Goal: Task Accomplishment & Management: Manage account settings

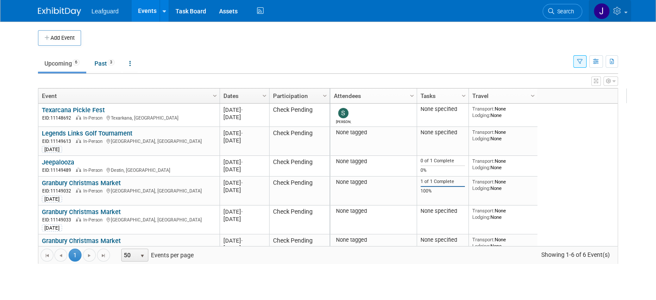
click at [623, 11] on icon at bounding box center [618, 11] width 10 height 8
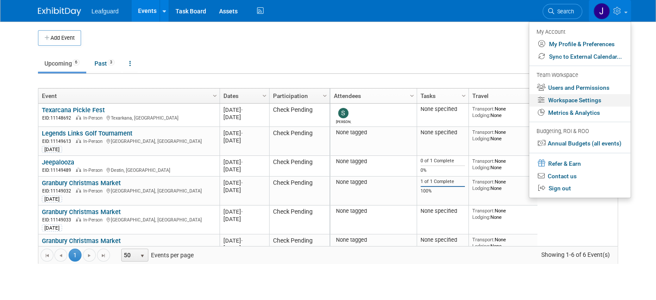
click at [592, 101] on link "Workspace Settings" at bounding box center [579, 100] width 101 height 13
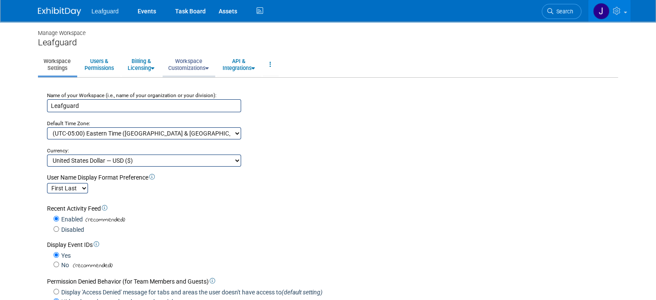
click at [199, 63] on link "Workspace Customizations" at bounding box center [189, 64] width 52 height 21
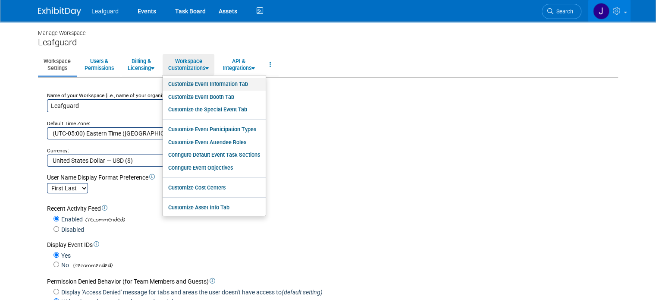
click at [207, 87] on link "Customize Event Information Tab" at bounding box center [214, 84] width 103 height 13
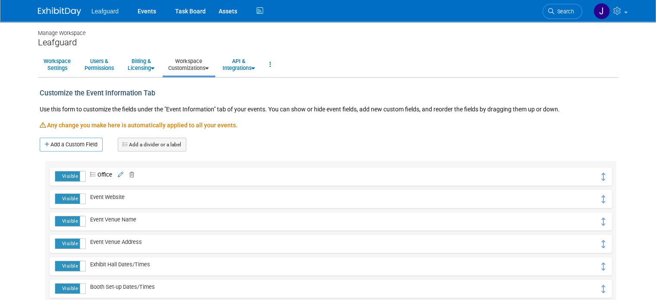
click at [178, 67] on link "Workspace Customizations" at bounding box center [189, 64] width 52 height 21
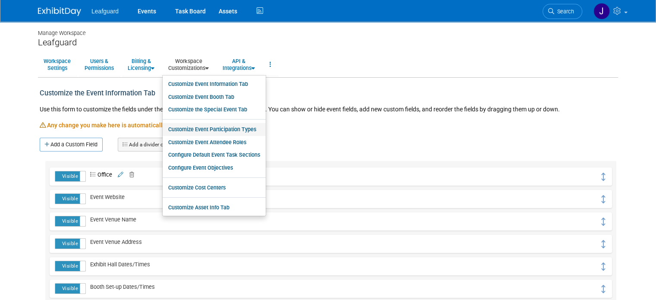
click at [221, 127] on link "Customize Event Participation Types" at bounding box center [214, 129] width 103 height 13
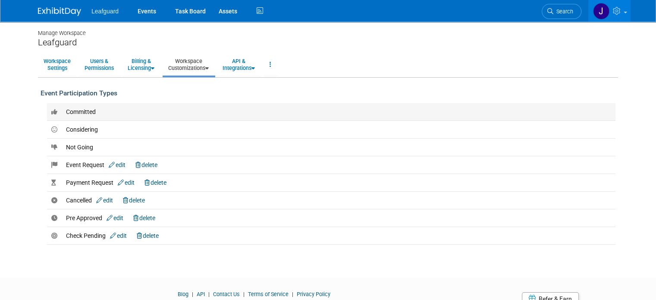
click at [71, 108] on span "Committed" at bounding box center [81, 111] width 30 height 7
drag, startPoint x: 67, startPoint y: 160, endPoint x: 74, endPoint y: 113, distance: 47.5
click at [74, 113] on tbody "Committed Considering Not Going edit delete" at bounding box center [331, 173] width 568 height 141
click at [78, 108] on span "Committed" at bounding box center [81, 111] width 30 height 7
click at [138, 111] on td "Committed" at bounding box center [339, 112] width 554 height 18
